Goal: Task Accomplishment & Management: Complete application form

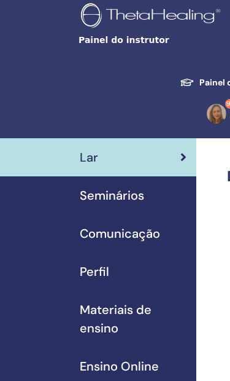
click at [121, 199] on span "Seminários" at bounding box center [112, 195] width 64 height 18
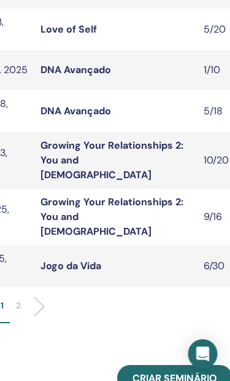
scroll to position [605, 258]
click at [176, 371] on span "Criar seminário" at bounding box center [175, 377] width 85 height 13
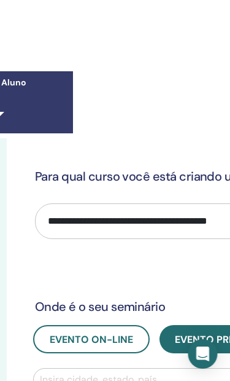
scroll to position [0, 238]
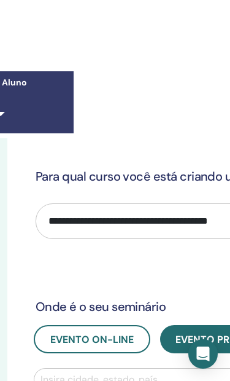
click at [160, 229] on select "**********" at bounding box center [213, 221] width 355 height 36
select select "****"
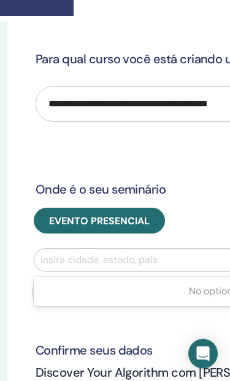
scroll to position [117, 165]
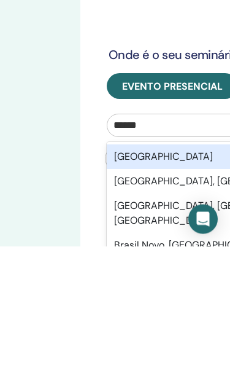
type input "******"
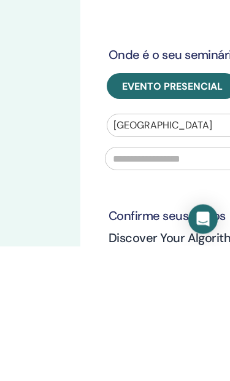
scroll to position [252, 165]
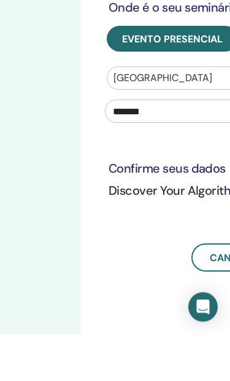
type input "******"
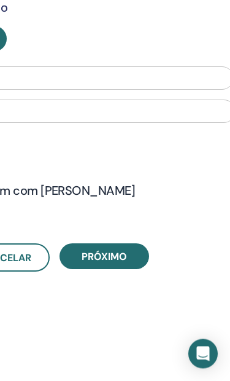
click at [130, 261] on button "Próximo" at bounding box center [105, 257] width 90 height 26
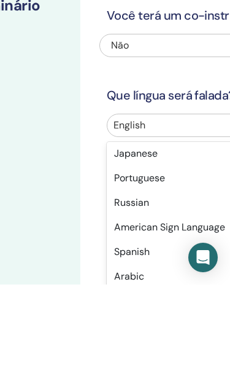
scroll to position [78, 0]
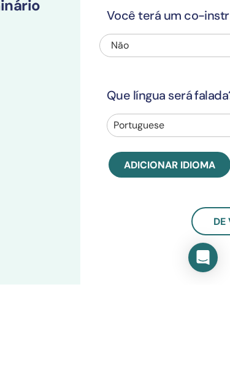
scroll to position [190, 165]
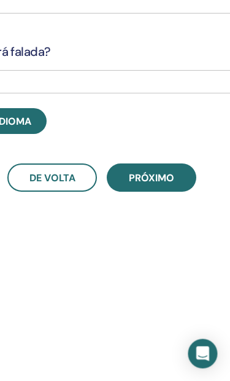
click at [158, 177] on span "Próximo" at bounding box center [152, 178] width 45 height 13
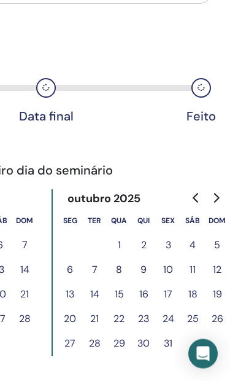
click at [145, 319] on button "23" at bounding box center [143, 319] width 25 height 25
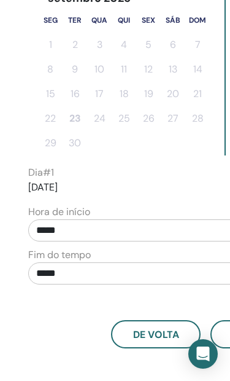
scroll to position [436, 245]
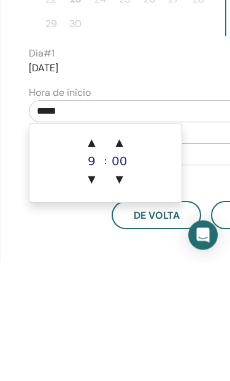
click at [91, 249] on span "▲" at bounding box center [91, 261] width 25 height 25
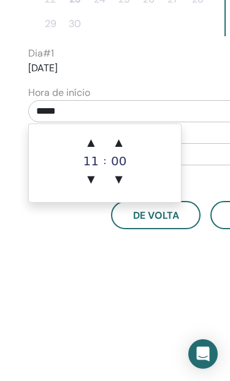
click at [96, 144] on span "▲" at bounding box center [91, 142] width 25 height 25
click at [96, 143] on span "▲" at bounding box center [91, 142] width 25 height 25
click at [96, 144] on span "▲" at bounding box center [91, 142] width 25 height 25
type input "*****"
click at [92, 145] on span "▲" at bounding box center [91, 142] width 25 height 25
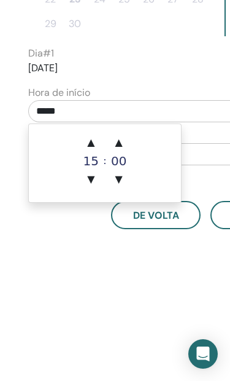
click at [96, 142] on span "▲" at bounding box center [91, 142] width 25 height 25
click at [95, 142] on span "▲" at bounding box center [91, 142] width 25 height 25
click at [94, 144] on span "▲" at bounding box center [91, 142] width 25 height 25
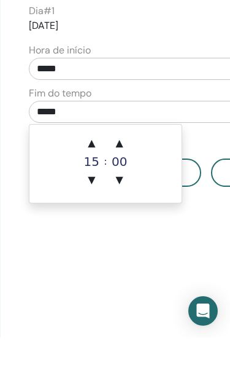
click at [96, 174] on span "▲" at bounding box center [91, 186] width 25 height 25
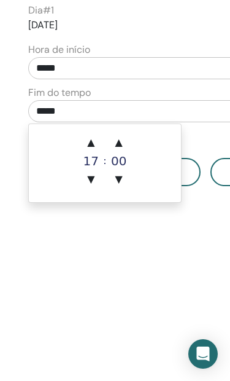
click at [98, 144] on span "▲" at bounding box center [91, 142] width 25 height 25
click at [96, 147] on span "▲" at bounding box center [91, 142] width 25 height 25
click at [98, 142] on span "▲" at bounding box center [91, 142] width 25 height 25
click at [100, 142] on span "▲" at bounding box center [91, 142] width 25 height 25
click at [98, 141] on span "▲" at bounding box center [91, 142] width 25 height 25
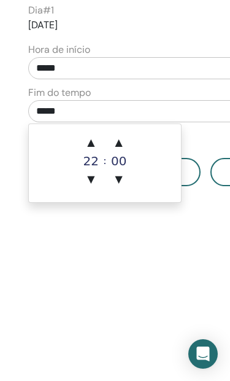
click at [120, 145] on span "▲" at bounding box center [119, 142] width 25 height 25
click at [120, 139] on span "▲" at bounding box center [119, 142] width 25 height 25
click at [124, 141] on span "▲" at bounding box center [119, 142] width 25 height 25
click at [121, 139] on span "▲" at bounding box center [119, 142] width 25 height 25
click at [125, 141] on span "▲" at bounding box center [119, 142] width 25 height 25
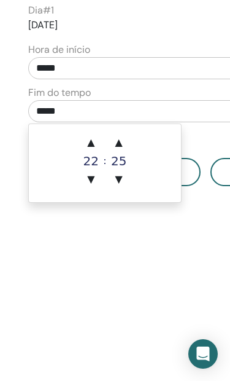
click at [122, 141] on span "▲" at bounding box center [119, 142] width 25 height 25
type input "*****"
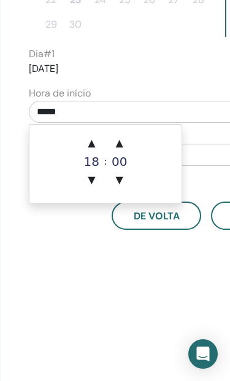
click at [93, 142] on span "▲" at bounding box center [91, 143] width 25 height 25
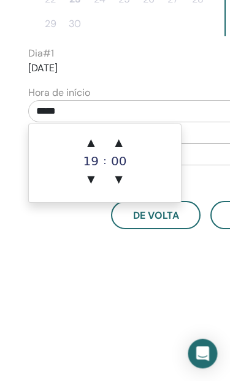
click at [95, 182] on span "▼" at bounding box center [91, 180] width 25 height 25
type input "*****"
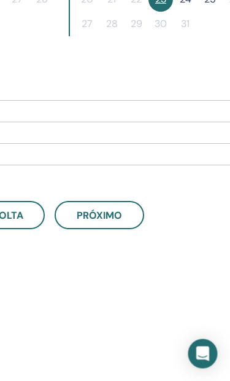
scroll to position [554, 401]
click at [117, 211] on span "Próximo" at bounding box center [99, 215] width 45 height 13
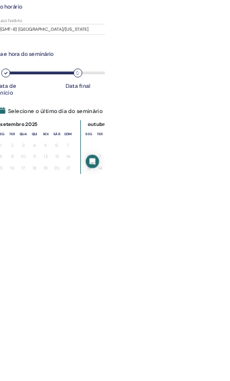
scroll to position [161, 294]
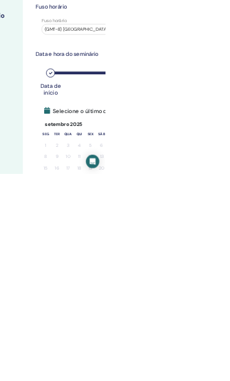
scroll to position [161, 196]
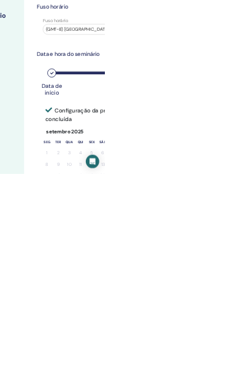
scroll to position [161, 189]
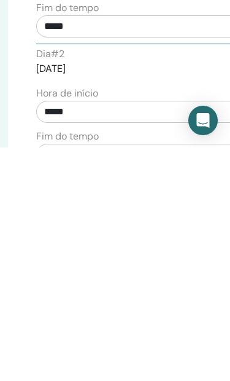
scroll to position [466, 238]
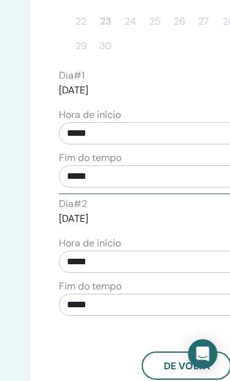
scroll to position [549, 211]
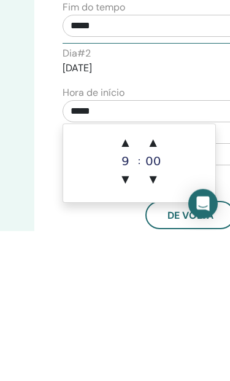
click at [124, 280] on span "▲" at bounding box center [125, 292] width 25 height 25
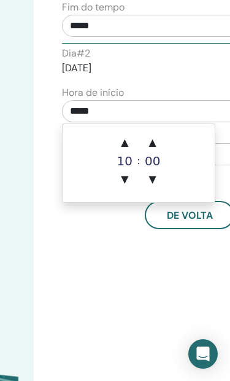
click at [124, 145] on span "▲" at bounding box center [124, 142] width 25 height 25
click at [128, 142] on span "▲" at bounding box center [124, 142] width 25 height 25
click at [129, 143] on span "▲" at bounding box center [124, 142] width 25 height 25
click at [131, 142] on span "▲" at bounding box center [124, 142] width 25 height 25
type input "*****"
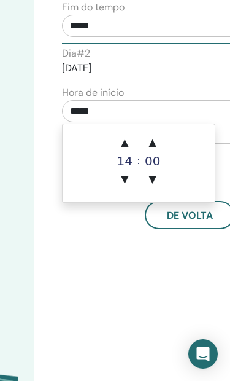
click at [131, 140] on span "▲" at bounding box center [124, 142] width 25 height 25
click at [130, 144] on span "▲" at bounding box center [124, 142] width 25 height 25
click at [129, 144] on span "▲" at bounding box center [124, 142] width 25 height 25
click at [131, 143] on span "▲" at bounding box center [124, 142] width 25 height 25
click at [153, 145] on span "▲" at bounding box center [153, 142] width 25 height 25
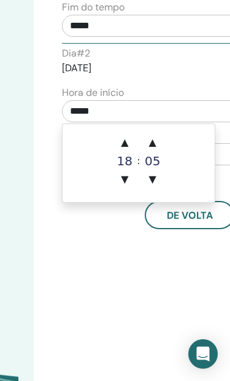
click at [157, 143] on span "▲" at bounding box center [153, 142] width 25 height 25
click at [155, 144] on span "▲" at bounding box center [153, 142] width 25 height 25
click at [154, 145] on span "▲" at bounding box center [153, 142] width 25 height 25
click at [152, 185] on span "▼" at bounding box center [153, 179] width 25 height 25
click at [153, 175] on span "▼" at bounding box center [153, 179] width 25 height 25
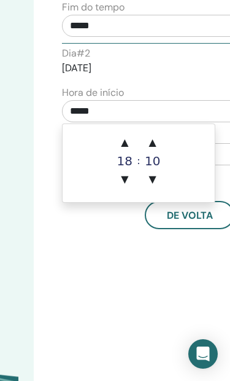
click at [153, 174] on span "▼" at bounding box center [153, 179] width 25 height 25
click at [161, 173] on span "▼" at bounding box center [153, 179] width 25 height 25
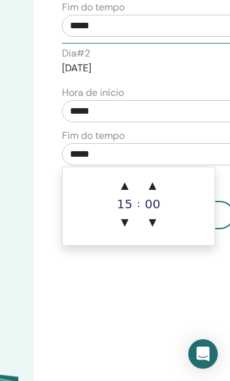
scroll to position [699, 211]
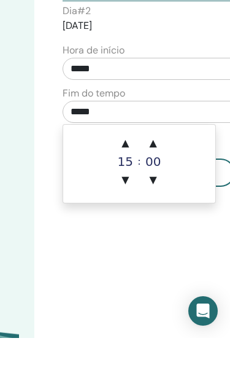
click at [130, 174] on span "▲" at bounding box center [125, 186] width 25 height 25
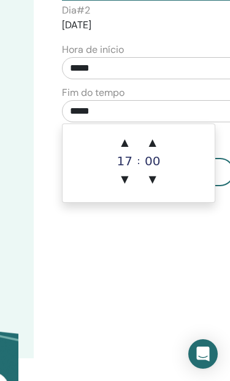
click at [130, 144] on span "▲" at bounding box center [124, 142] width 25 height 25
click at [133, 145] on span "▲" at bounding box center [124, 142] width 25 height 25
click at [130, 145] on span "▲" at bounding box center [124, 142] width 25 height 25
click at [128, 144] on span "▲" at bounding box center [124, 142] width 25 height 25
click at [126, 143] on span "▲" at bounding box center [124, 142] width 25 height 25
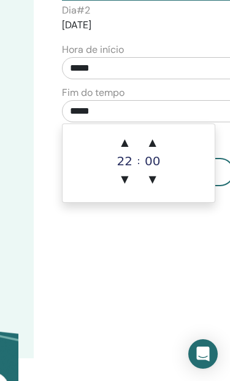
click at [159, 148] on span "▲" at bounding box center [153, 142] width 25 height 25
click at [158, 148] on span "▲" at bounding box center [153, 142] width 25 height 25
click at [160, 142] on span "▲" at bounding box center [153, 142] width 25 height 25
click at [160, 141] on span "▲" at bounding box center [153, 142] width 25 height 25
click at [157, 141] on span "▲" at bounding box center [153, 142] width 25 height 25
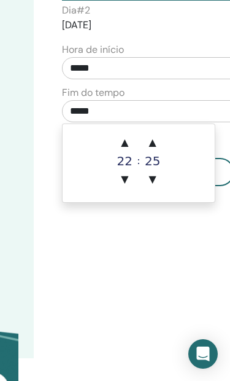
click at [159, 141] on span "▲" at bounding box center [153, 142] width 25 height 25
type input "*****"
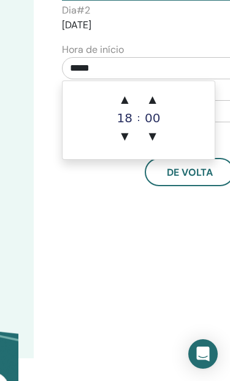
scroll to position [699, 211]
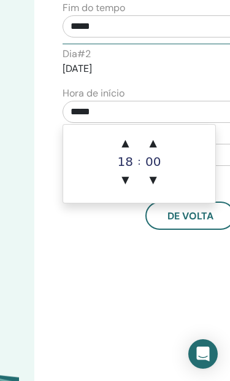
click at [129, 146] on span "▲" at bounding box center [125, 143] width 25 height 25
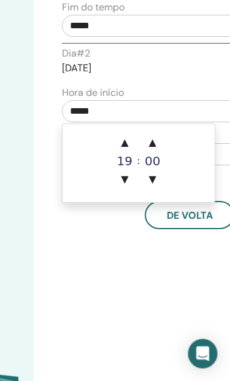
click at [127, 180] on span "▼" at bounding box center [125, 180] width 25 height 25
type input "*****"
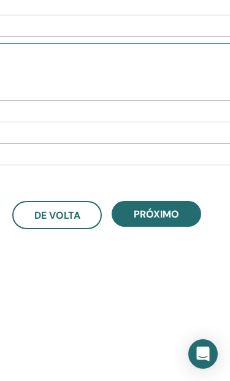
click at [166, 215] on span "Próximo" at bounding box center [156, 213] width 45 height 13
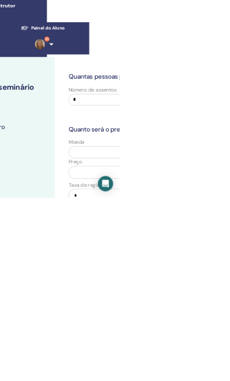
scroll to position [16, 139]
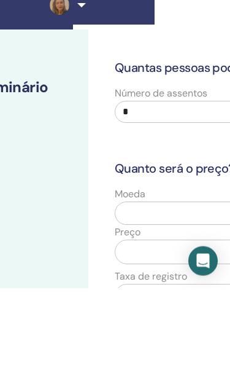
type input "**"
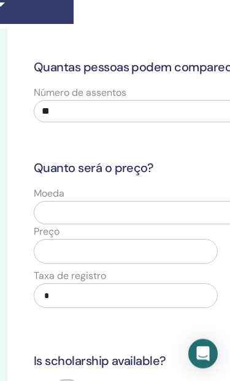
scroll to position [109, 165]
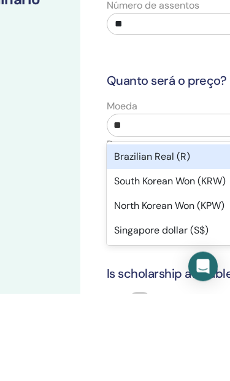
type input "**"
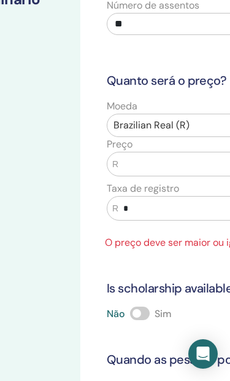
click at [174, 160] on input "text" at bounding box center [204, 163] width 172 height 23
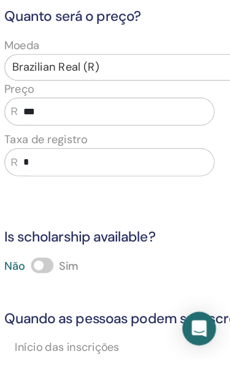
type input "***"
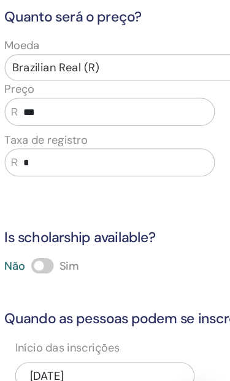
click at [152, 171] on div "Quantas pessoas podem comparecer? Número de assentos ** Quanto será o preço? Mo…" at bounding box center [211, 182] width 373 height 555
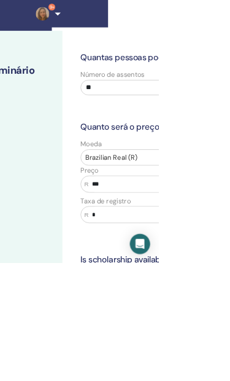
scroll to position [94, 155]
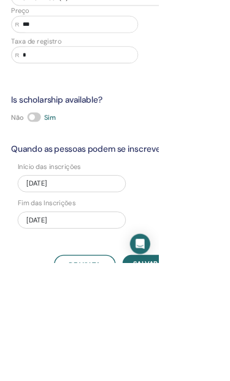
scroll to position [325, 255]
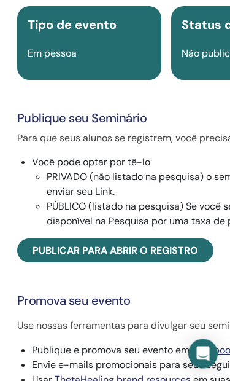
scroll to position [188, 248]
click at [162, 257] on span "Publicar para abrir o registro" at bounding box center [116, 250] width 166 height 13
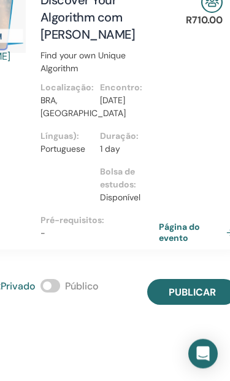
scroll to position [188, 384]
click at [195, 289] on span "Publicar" at bounding box center [192, 291] width 47 height 13
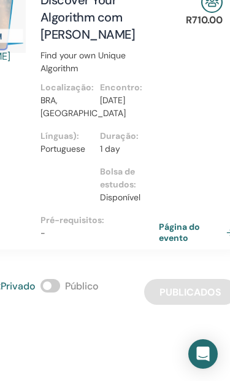
click at [180, 231] on link "Página do evento" at bounding box center [199, 232] width 80 height 22
